Goal: Information Seeking & Learning: Learn about a topic

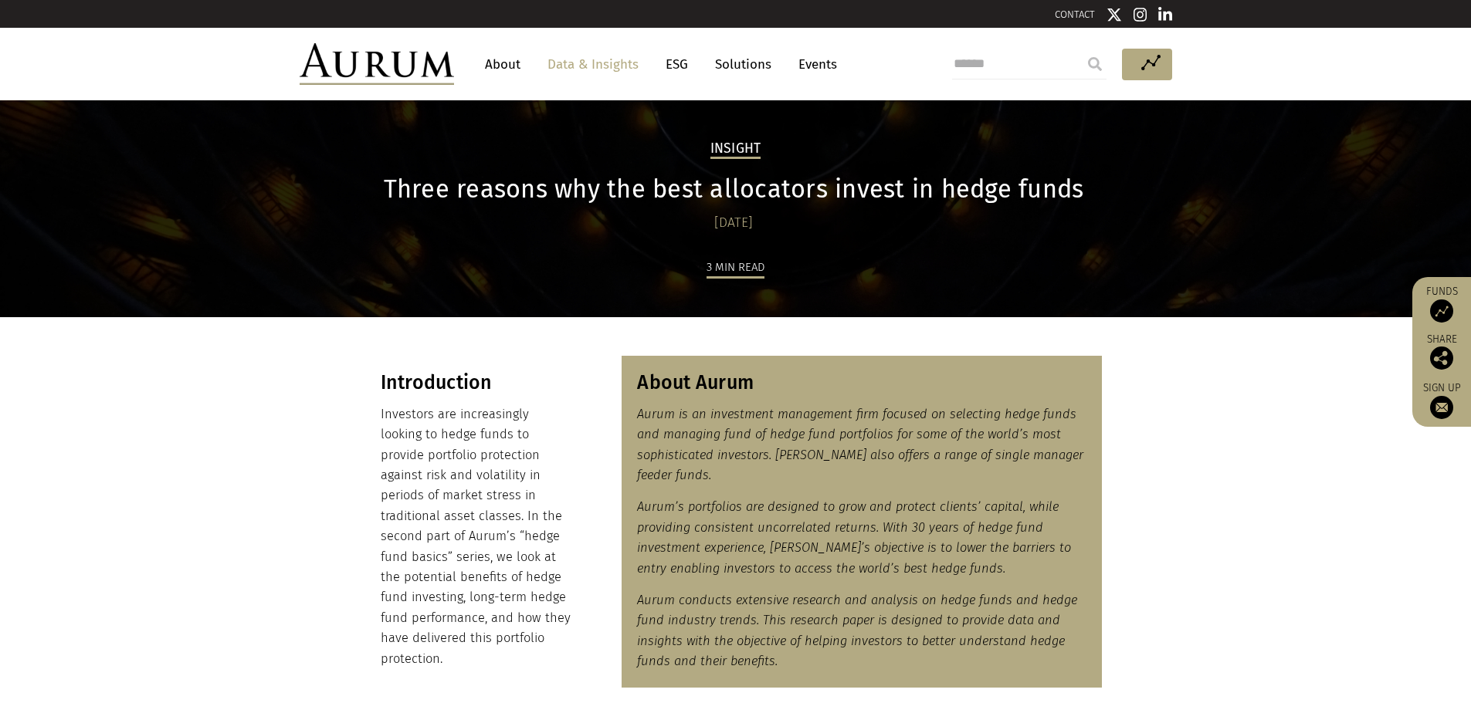
click at [1010, 75] on input "search" at bounding box center [1029, 64] width 154 height 31
click at [1009, 70] on input "search" at bounding box center [1029, 64] width 154 height 31
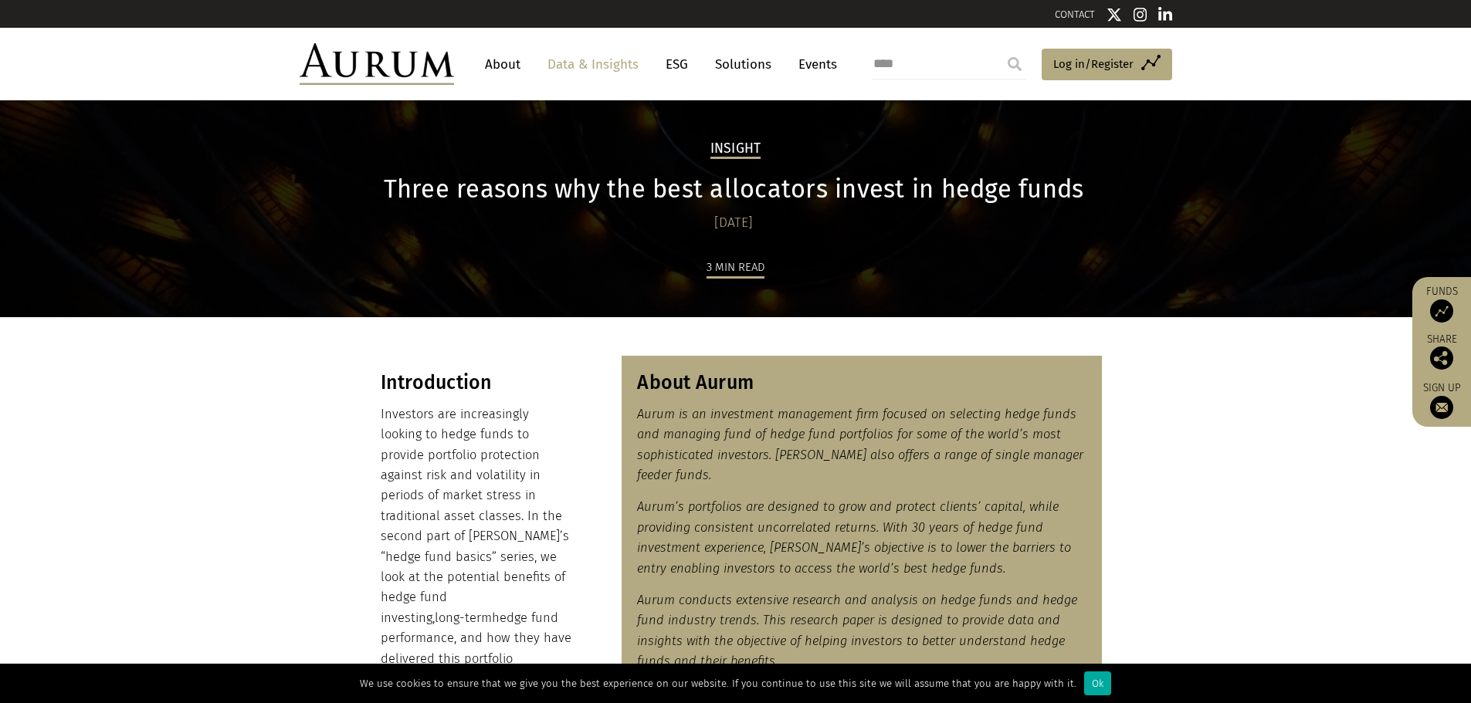
type input "****"
click at [999, 49] on input "submit" at bounding box center [1014, 64] width 31 height 31
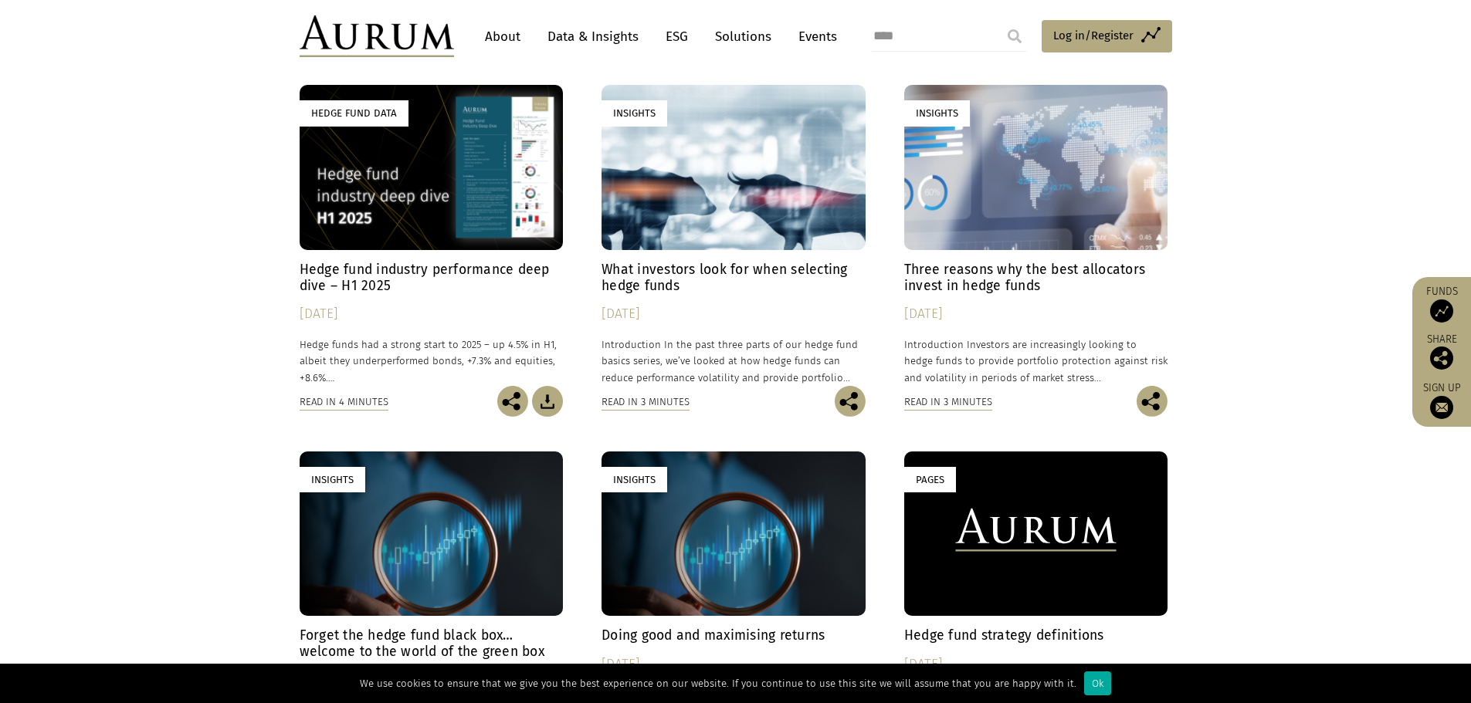
scroll to position [154, 0]
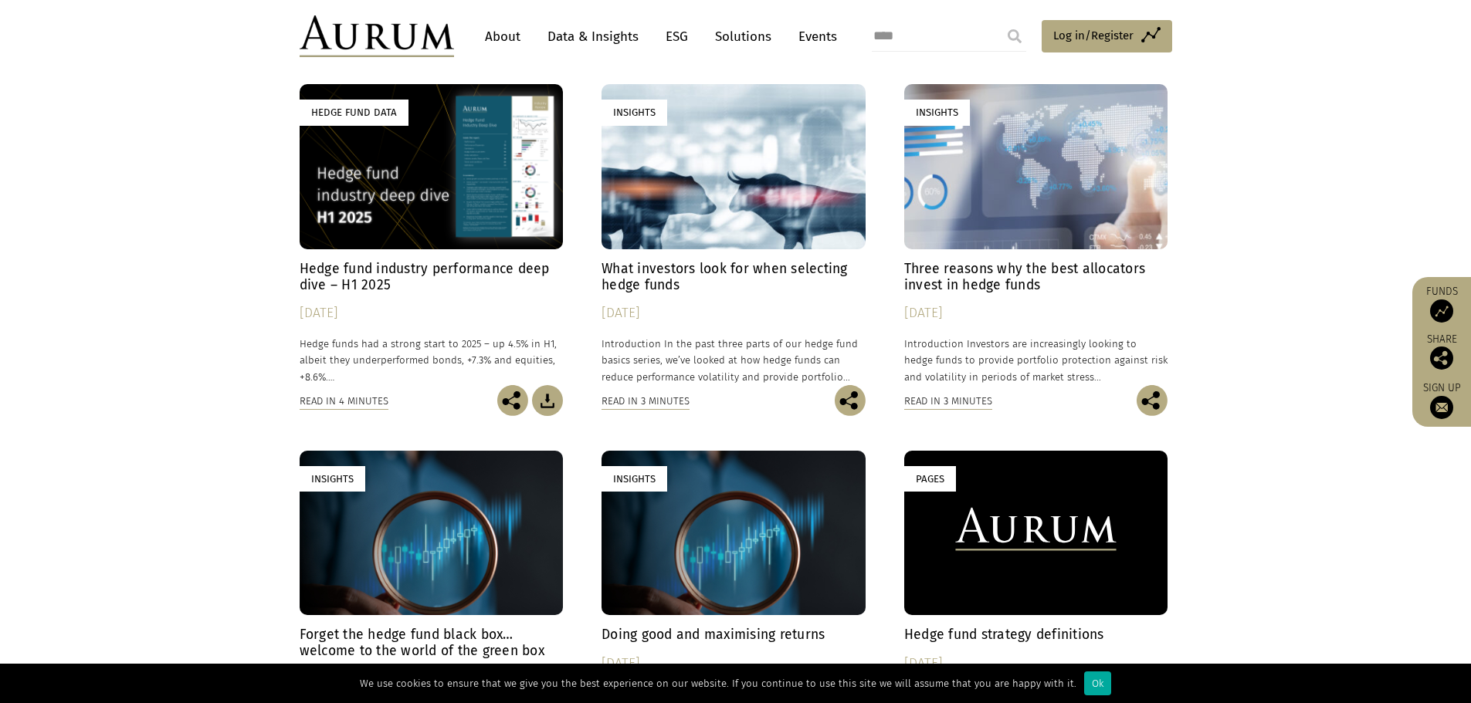
click at [481, 268] on h4 "Hedge fund industry performance deep dive – H1 2025" at bounding box center [432, 277] width 264 height 32
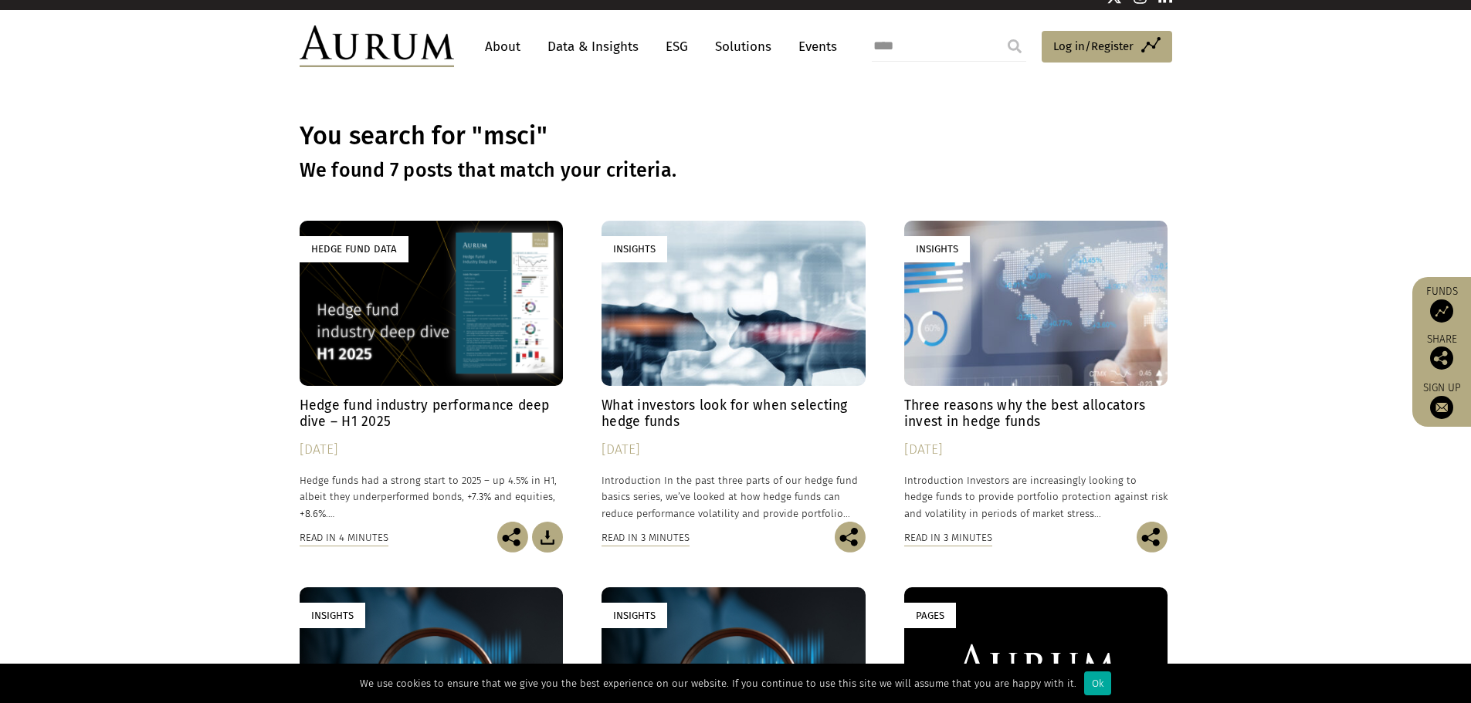
scroll to position [0, 0]
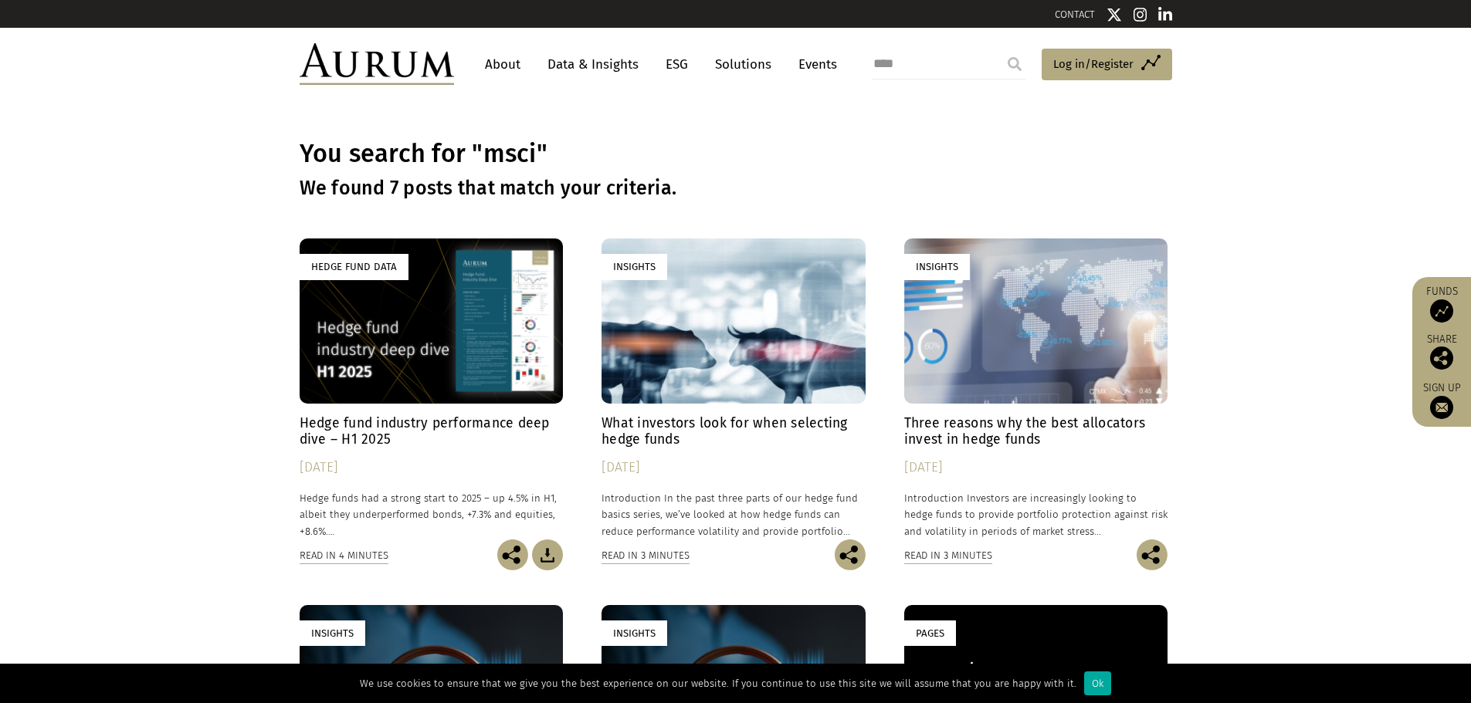
click at [434, 352] on div "Hedge Fund Data" at bounding box center [432, 321] width 264 height 164
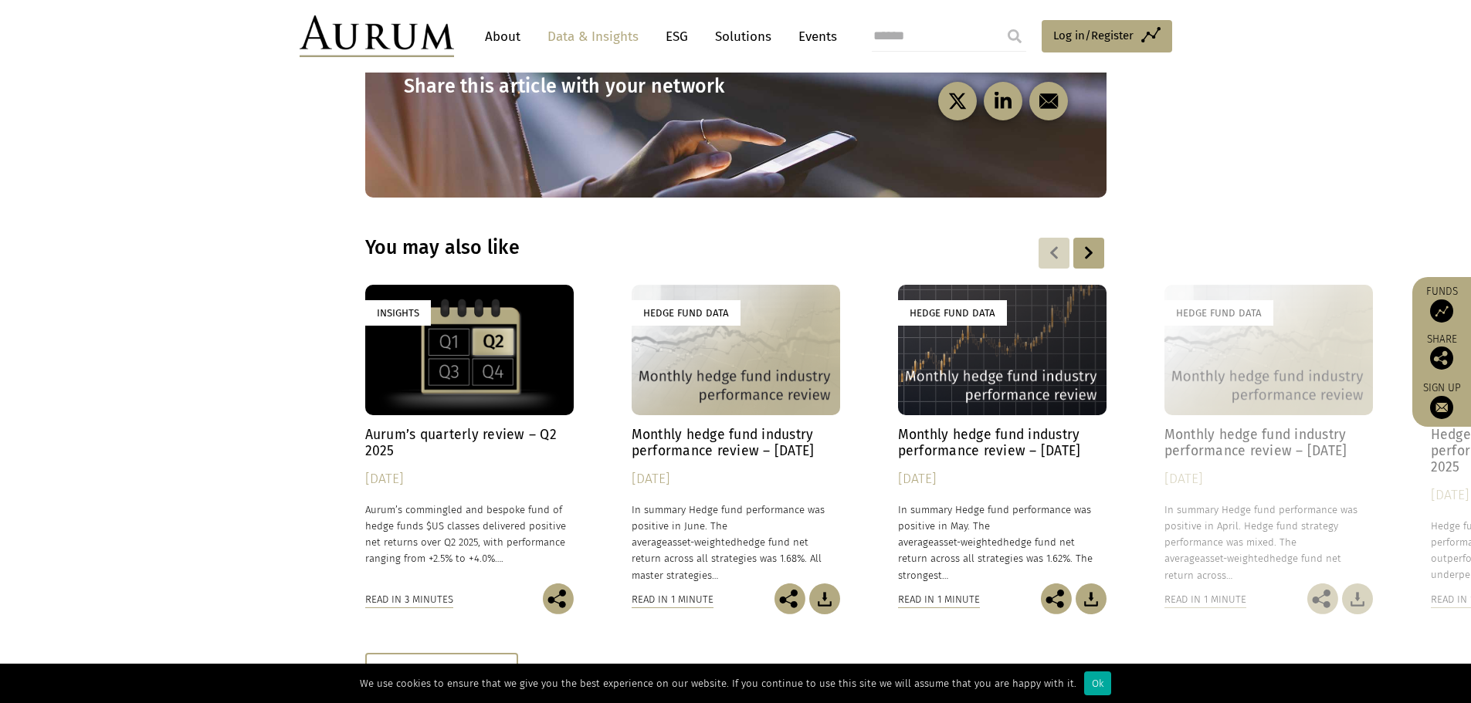
scroll to position [4556, 0]
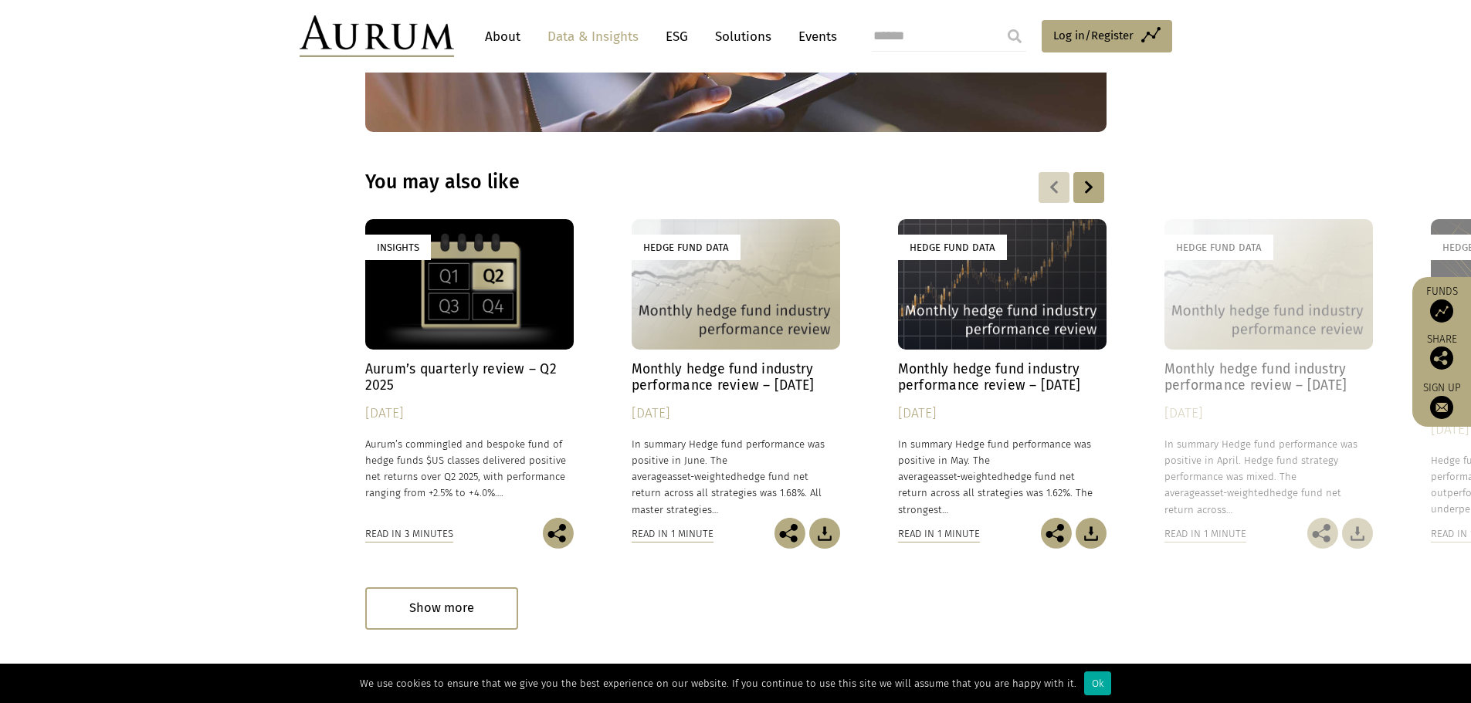
scroll to position [4573, 0]
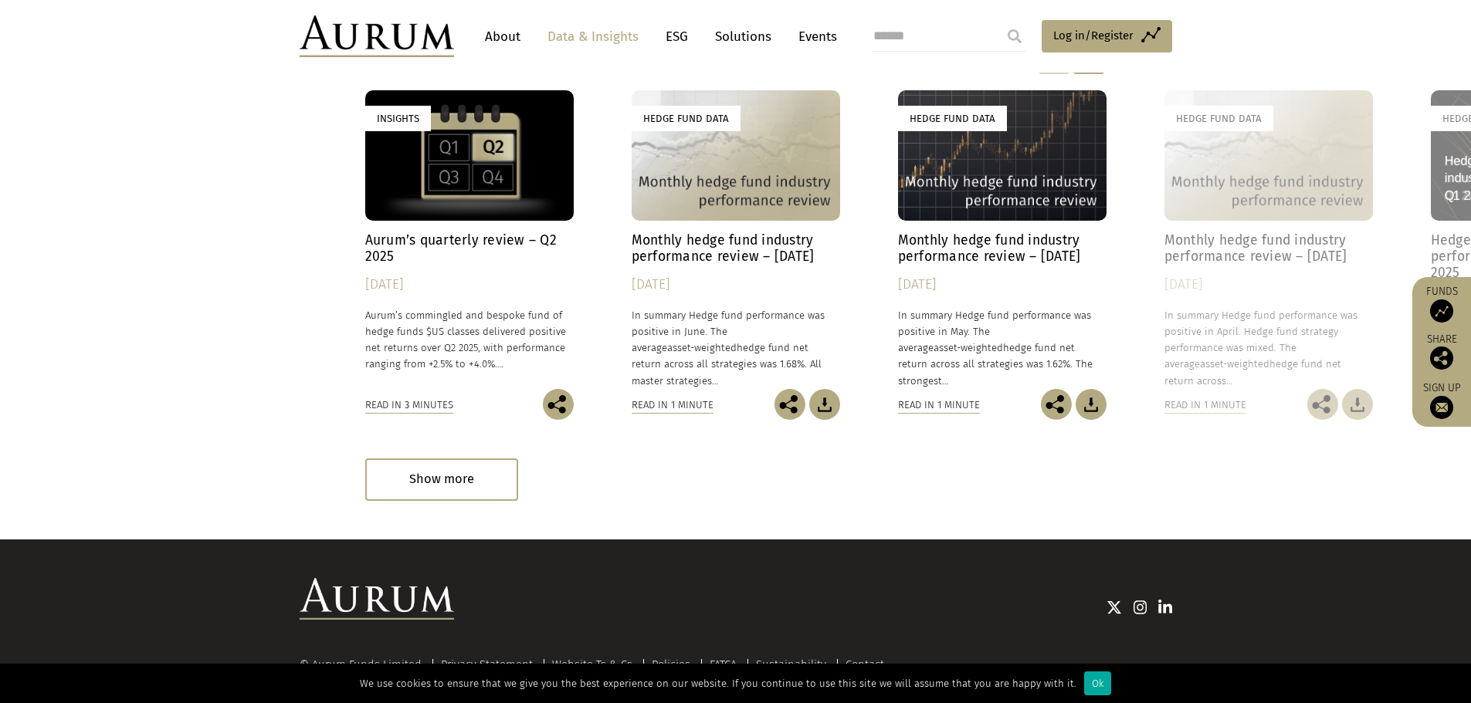
click at [507, 232] on h4 "Aurum’s quarterly review – Q2 2025" at bounding box center [469, 248] width 208 height 32
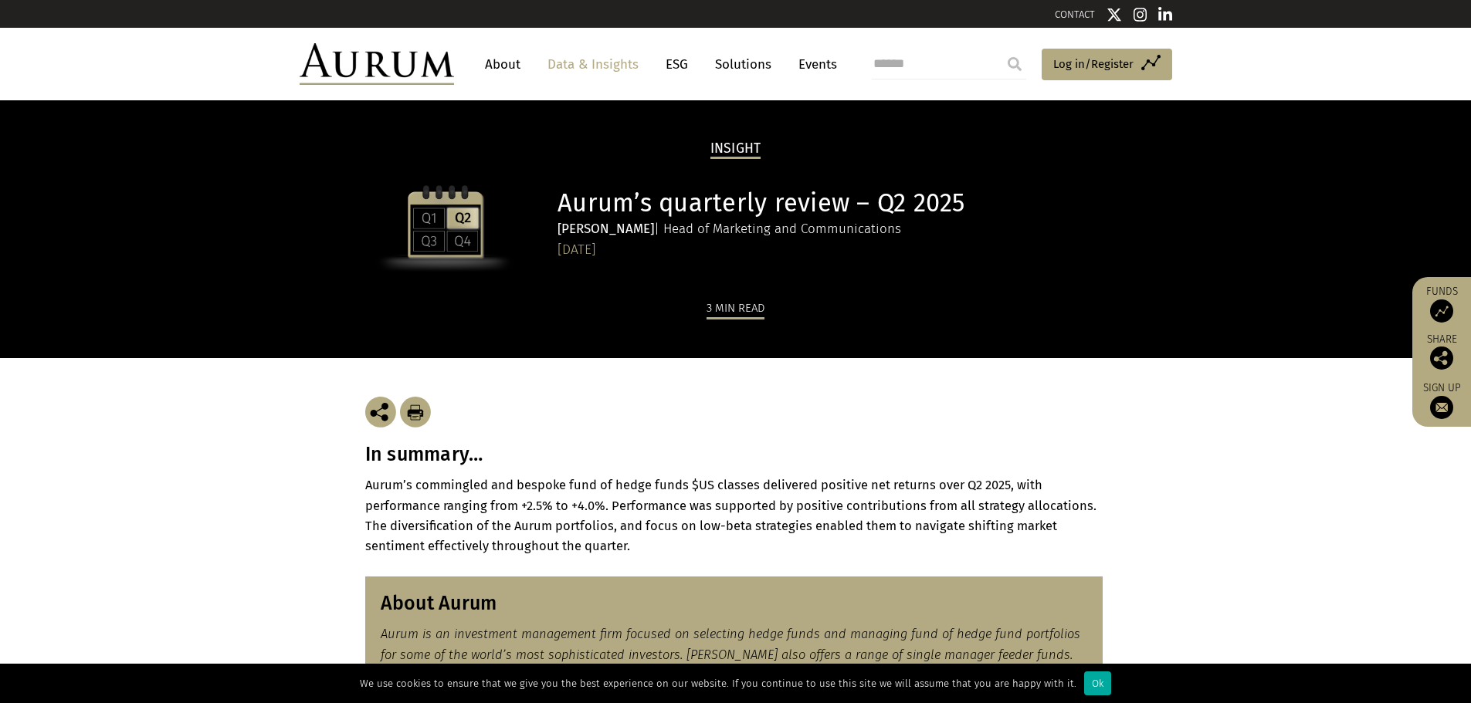
click at [621, 61] on link "Data & Insights" at bounding box center [593, 64] width 107 height 29
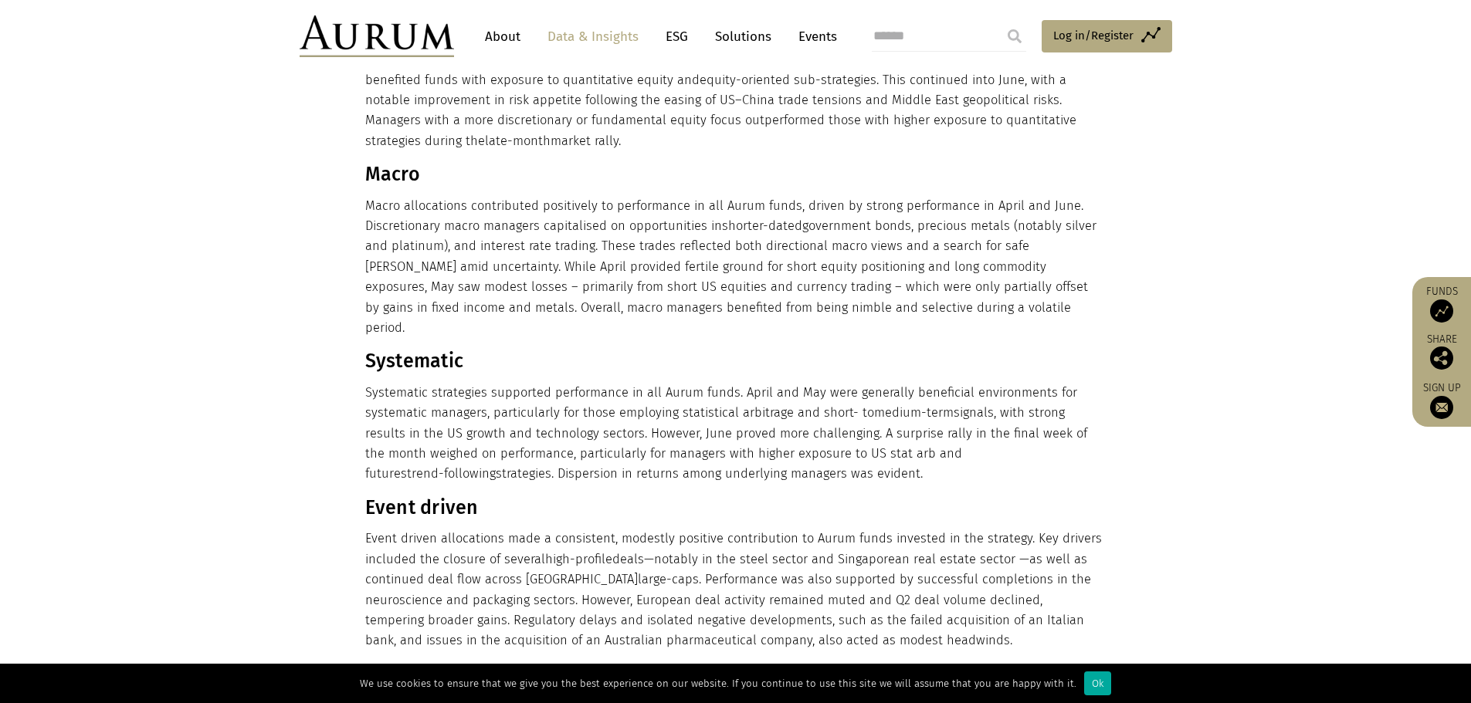
scroll to position [1235, 0]
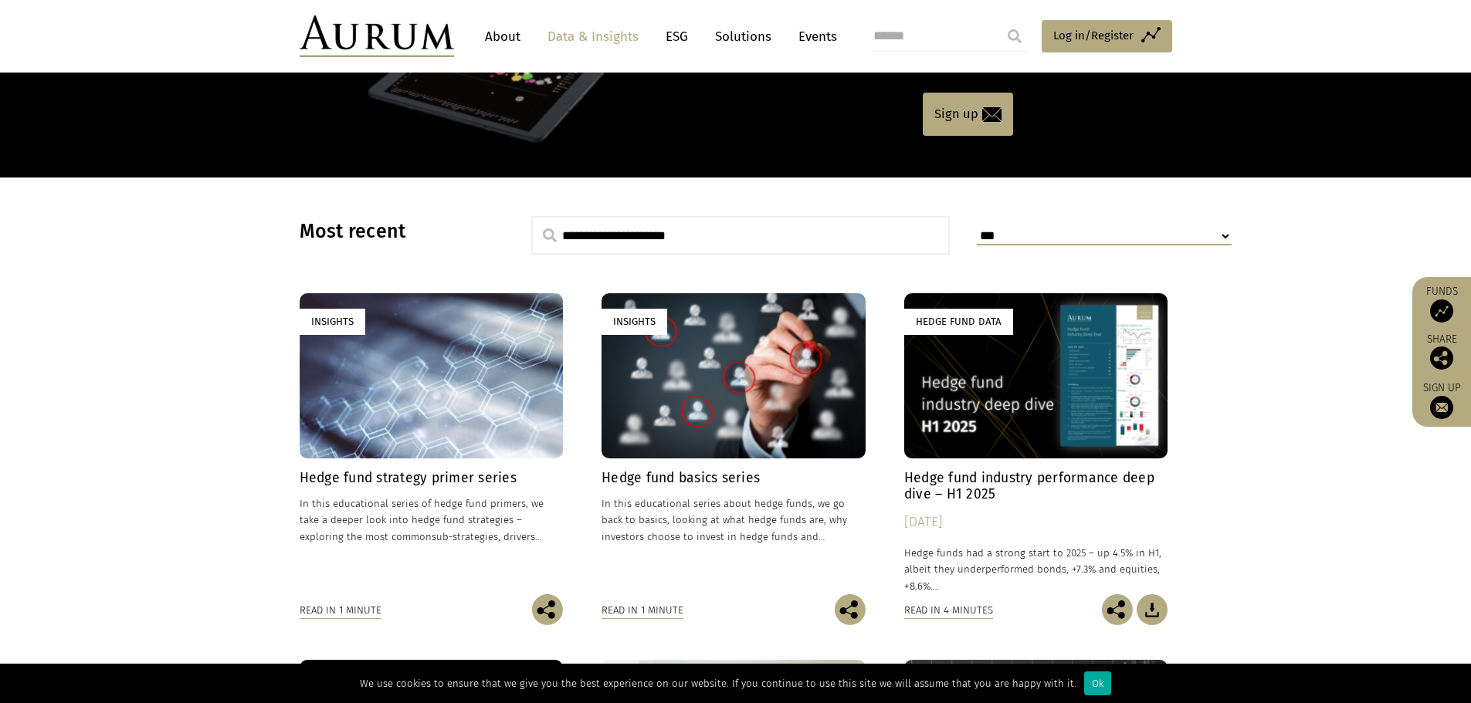
scroll to position [386, 0]
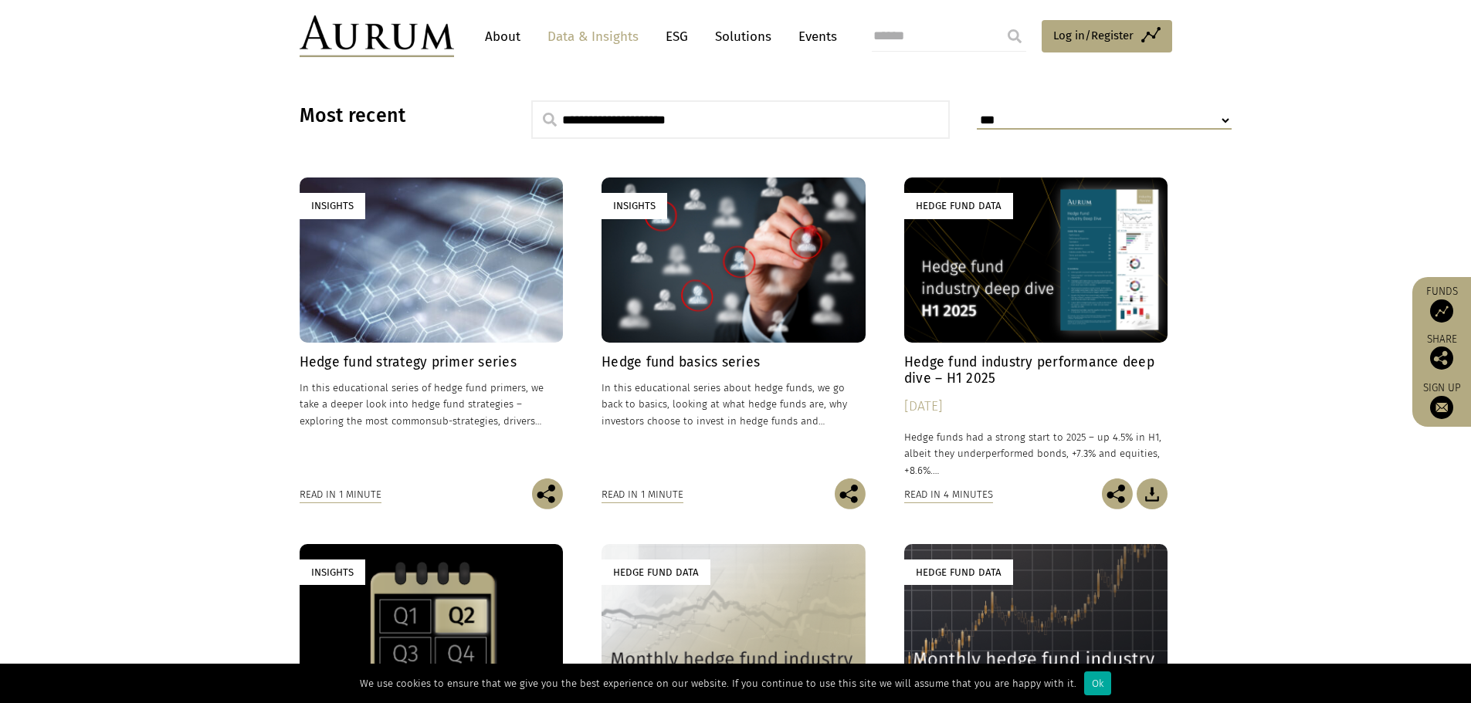
click at [475, 368] on h4 "Hedge fund strategy primer series" at bounding box center [432, 362] width 264 height 16
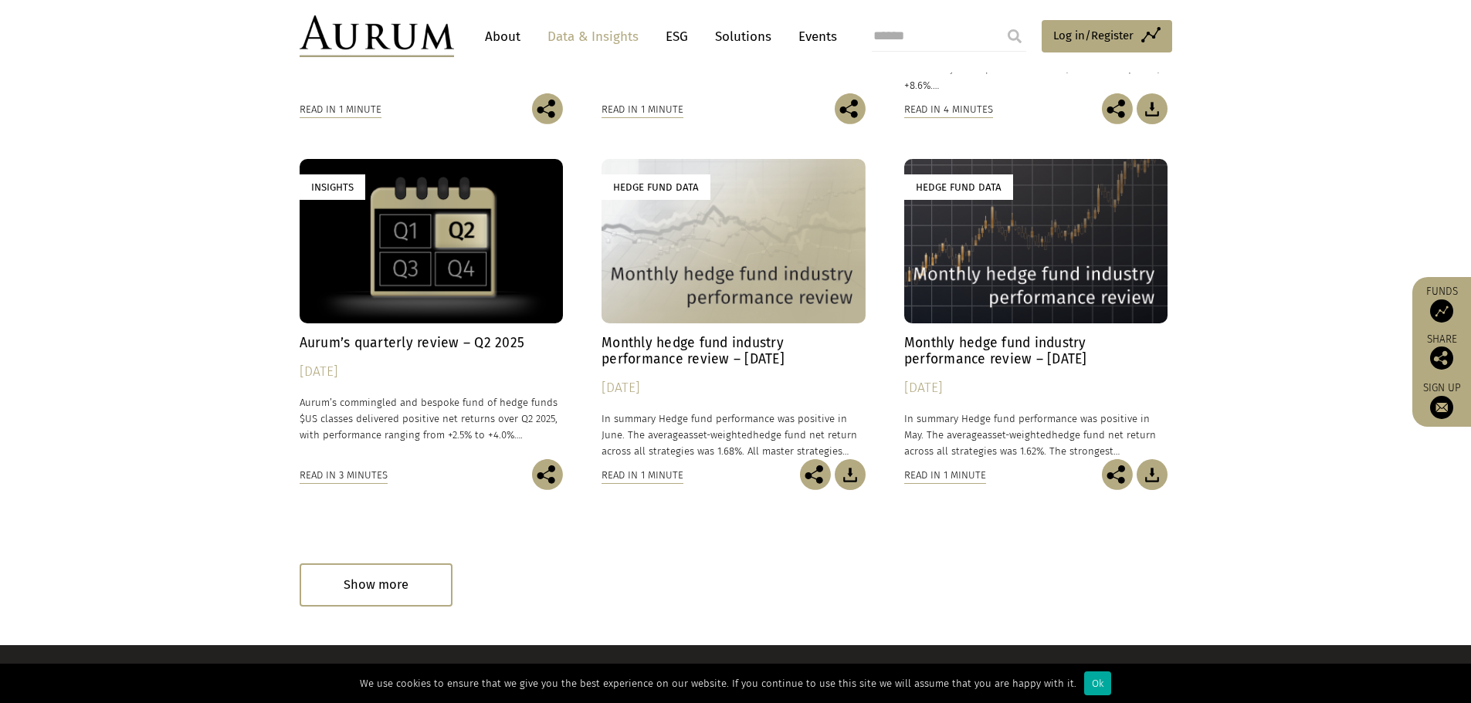
scroll to position [772, 0]
click at [743, 355] on h4 "Monthly hedge fund industry performance review – [DATE]" at bounding box center [733, 350] width 264 height 32
click at [743, 355] on h4 "Monthly hedge fund industry performance review – June 2025" at bounding box center [733, 350] width 264 height 32
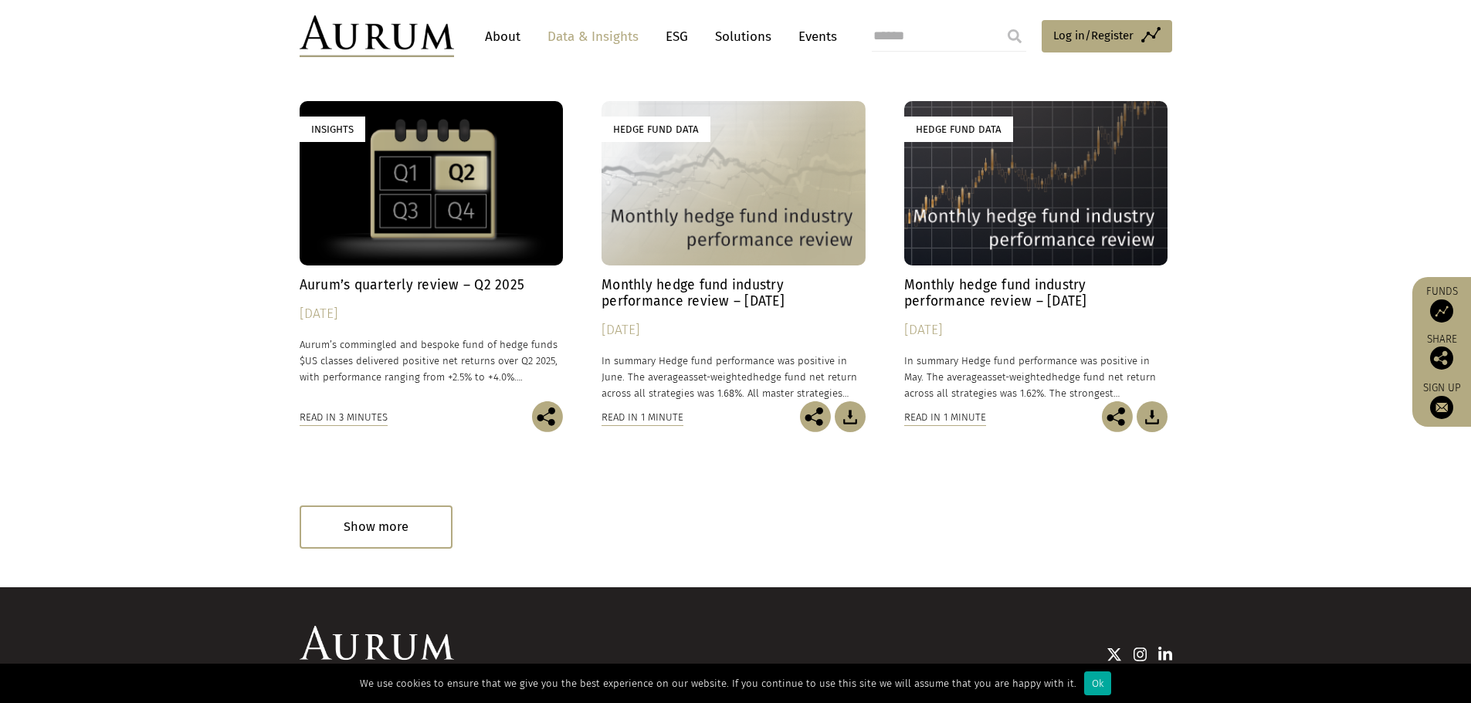
scroll to position [918, 0]
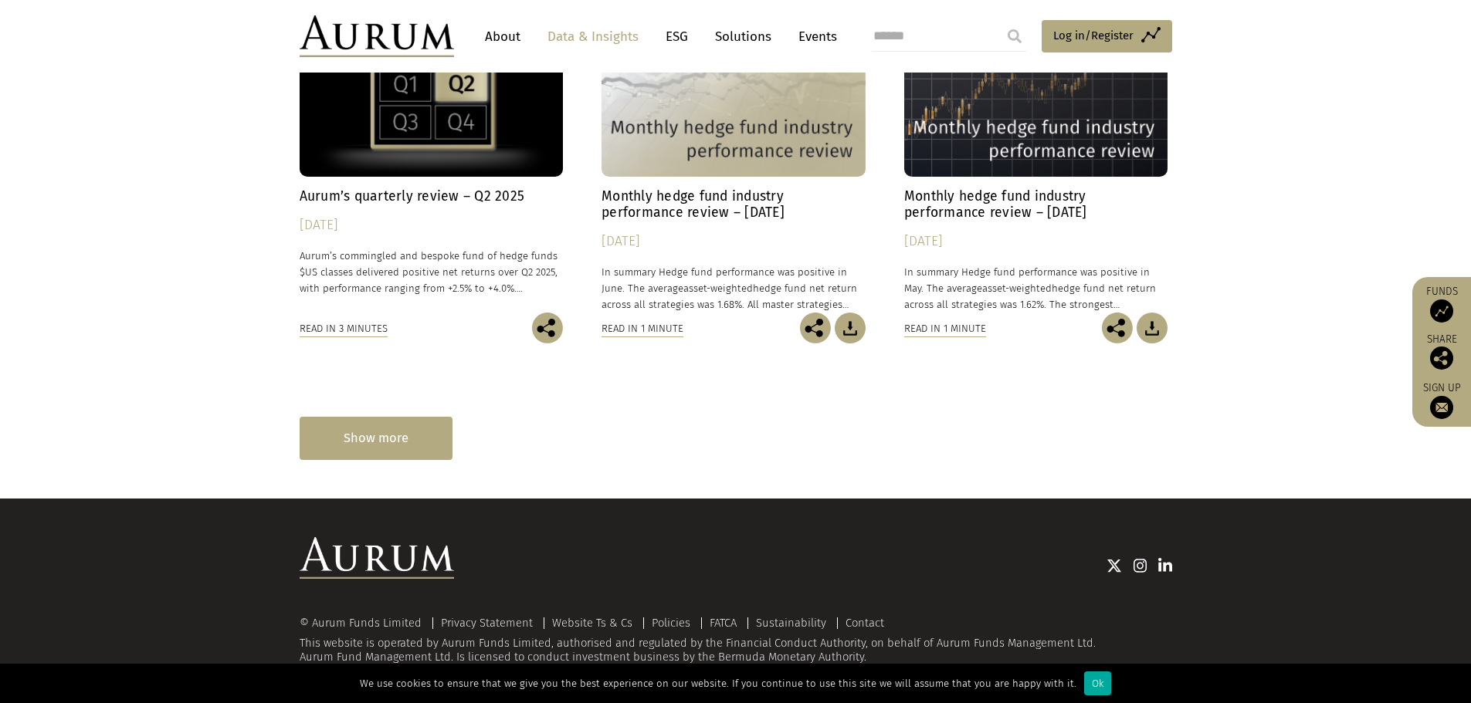
click at [377, 428] on div "Show more" at bounding box center [376, 438] width 153 height 42
click at [380, 485] on section "**********" at bounding box center [735, 14] width 1471 height 968
click at [381, 378] on div "Insights Hedge fund strategy primer series In this educational series of hedge …" at bounding box center [736, 12] width 872 height 733
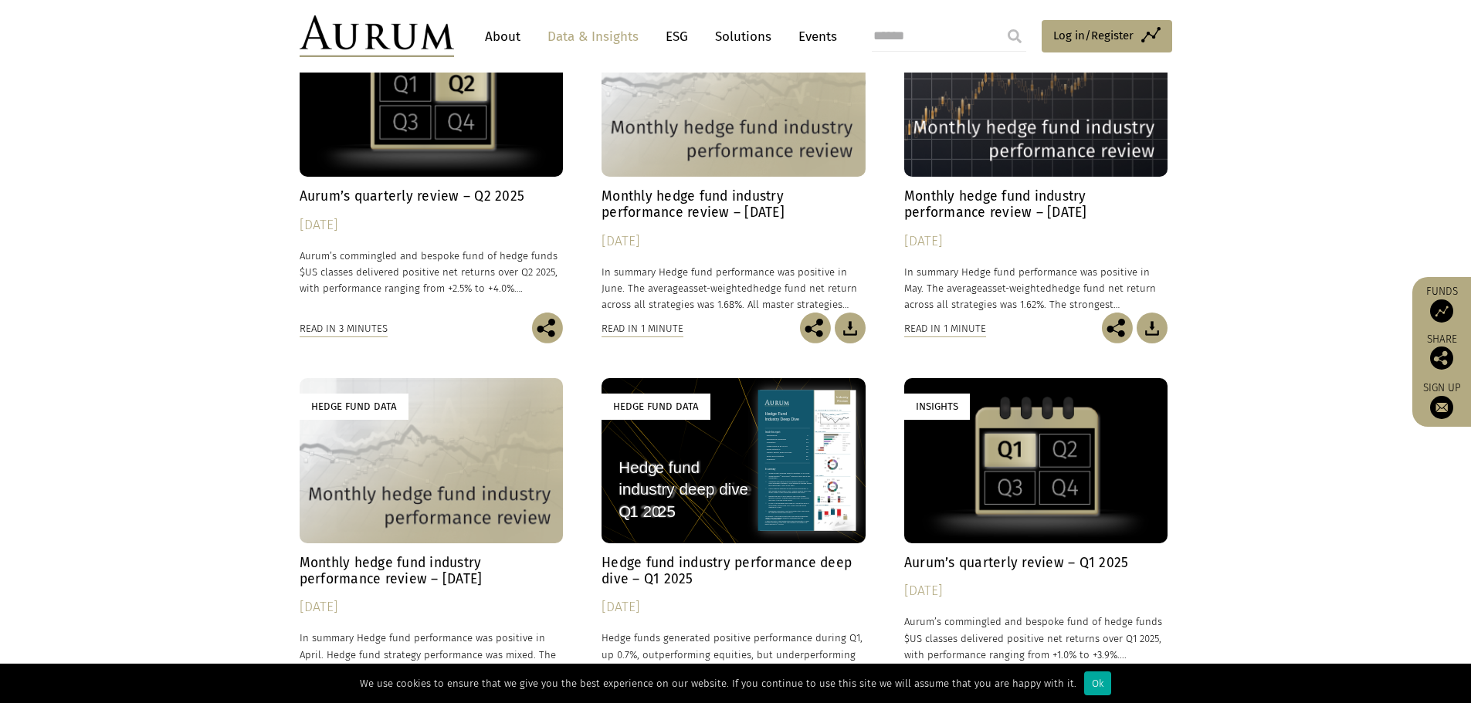
click at [381, 440] on div "Insights Hedge fund strategy primer series In this educational series of hedge …" at bounding box center [736, 378] width 872 height 1465
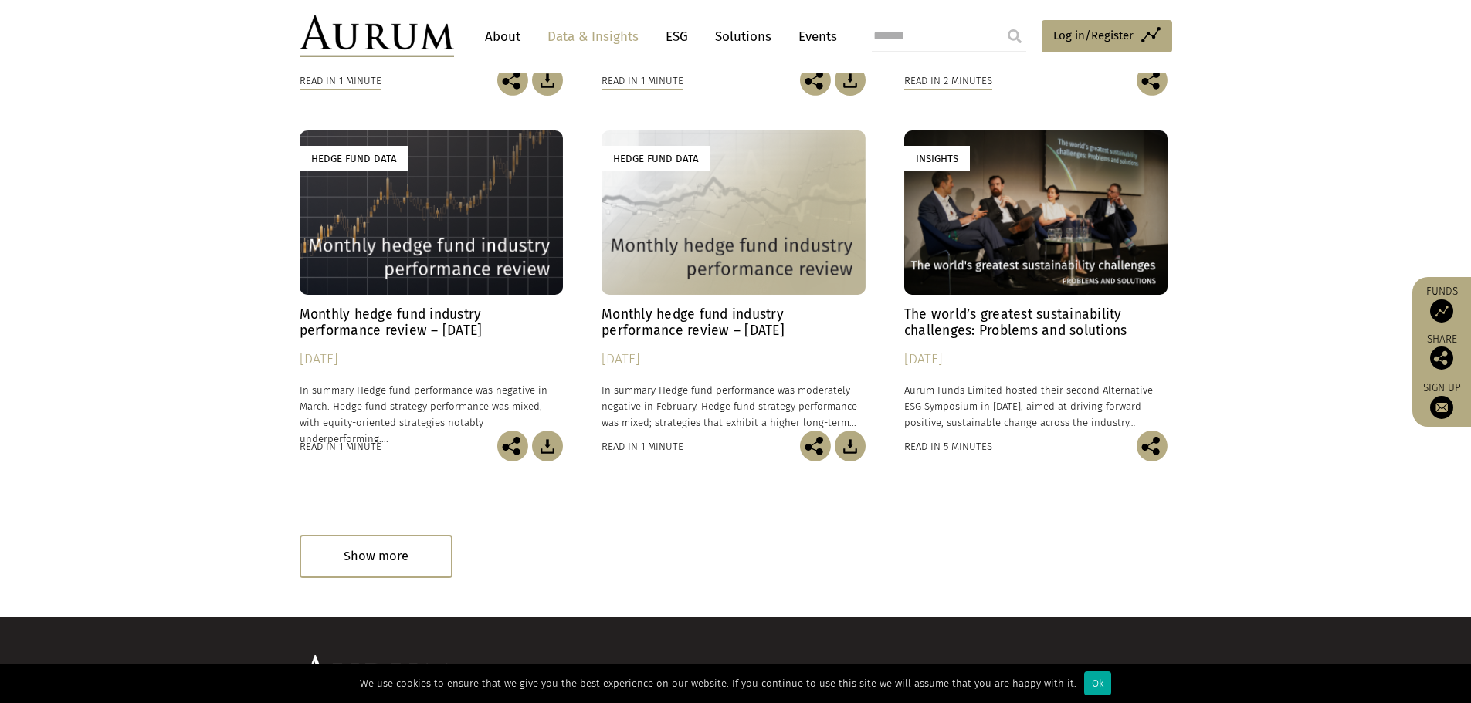
scroll to position [1651, 0]
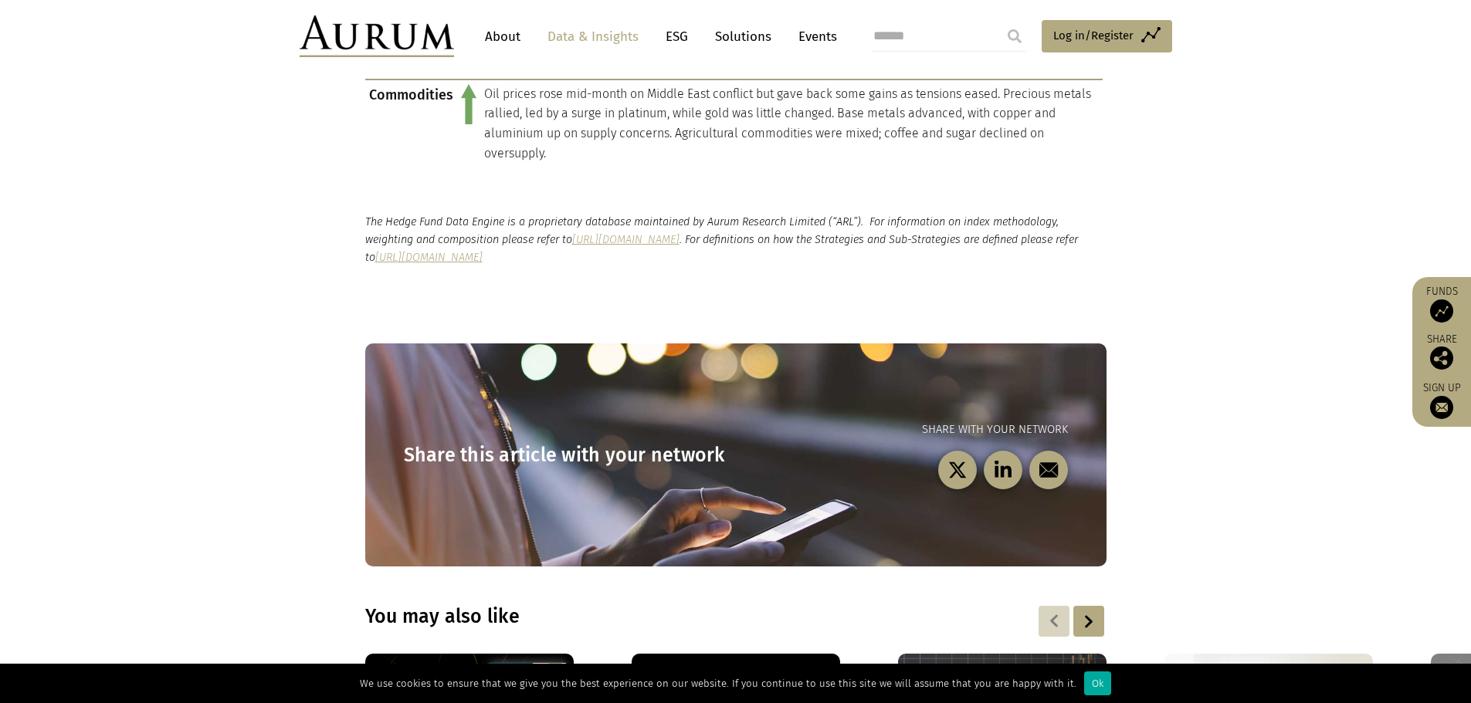
scroll to position [1776, 0]
